Goal: Answer question/provide support

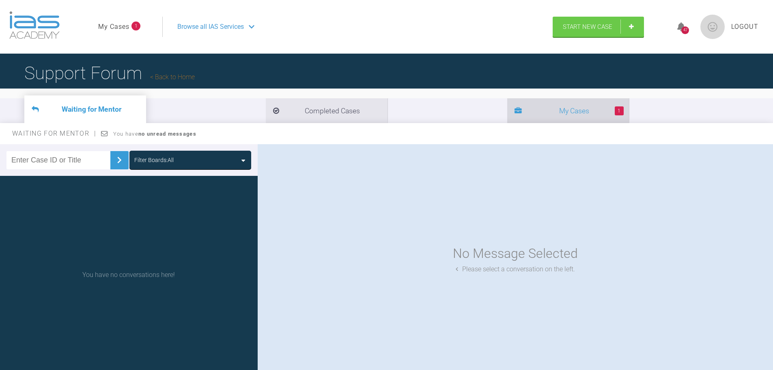
click at [507, 110] on li "1 My Cases" at bounding box center [568, 110] width 122 height 25
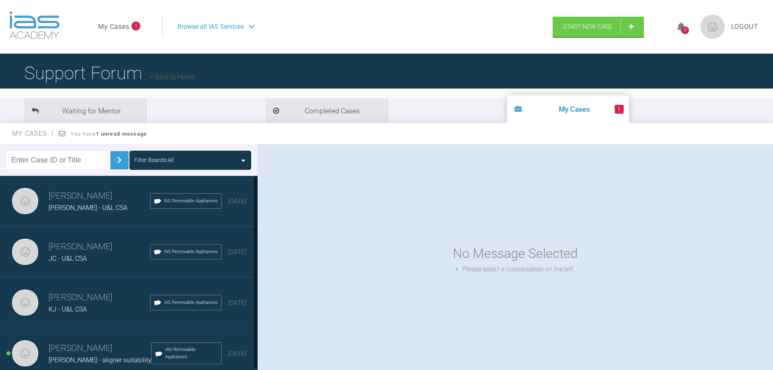
scroll to position [5, 0]
click at [83, 341] on h3 "[PERSON_NAME]" at bounding box center [100, 348] width 103 height 14
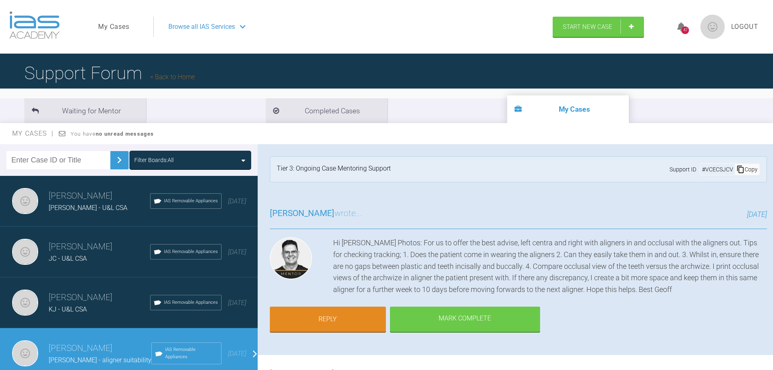
click at [625, 304] on div "[PERSON_NAME] wrote... [DATE] Hi [PERSON_NAME] Photos: For us to offer the best…" at bounding box center [518, 274] width 521 height 160
click at [601, 305] on div "[PERSON_NAME] wrote... [DATE] Hi [PERSON_NAME] Photos: For us to offer the best…" at bounding box center [518, 274] width 521 height 160
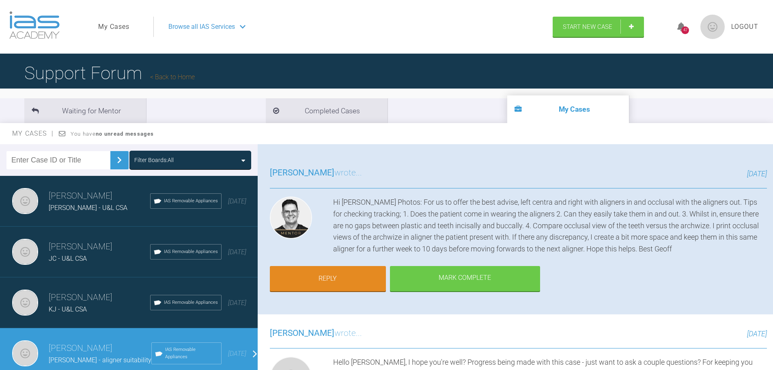
click at [637, 246] on div "Hi [PERSON_NAME] Photos: For us to offer the best advise, left centra and right…" at bounding box center [550, 225] width 434 height 58
click at [583, 293] on div "[PERSON_NAME] wrote... [DATE] Hi [PERSON_NAME] Photos: For us to offer the best…" at bounding box center [518, 234] width 521 height 160
